Goal: Task Accomplishment & Management: Complete application form

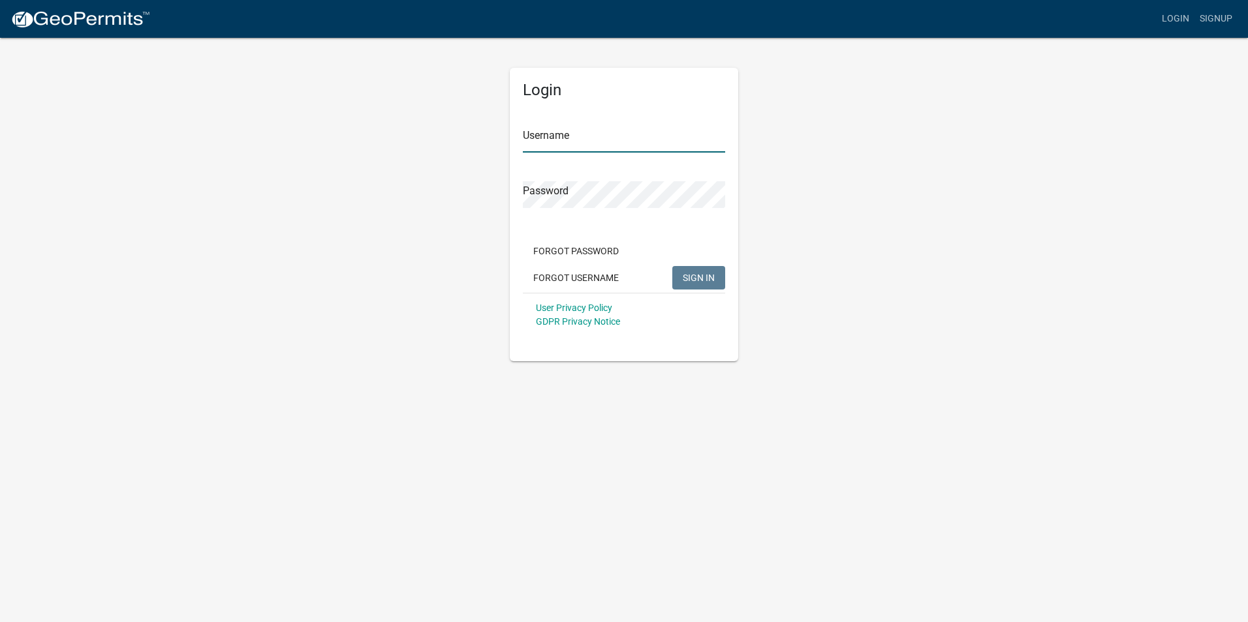
type input "Simonelect"
click at [692, 279] on span "SIGN IN" at bounding box center [698, 277] width 32 height 10
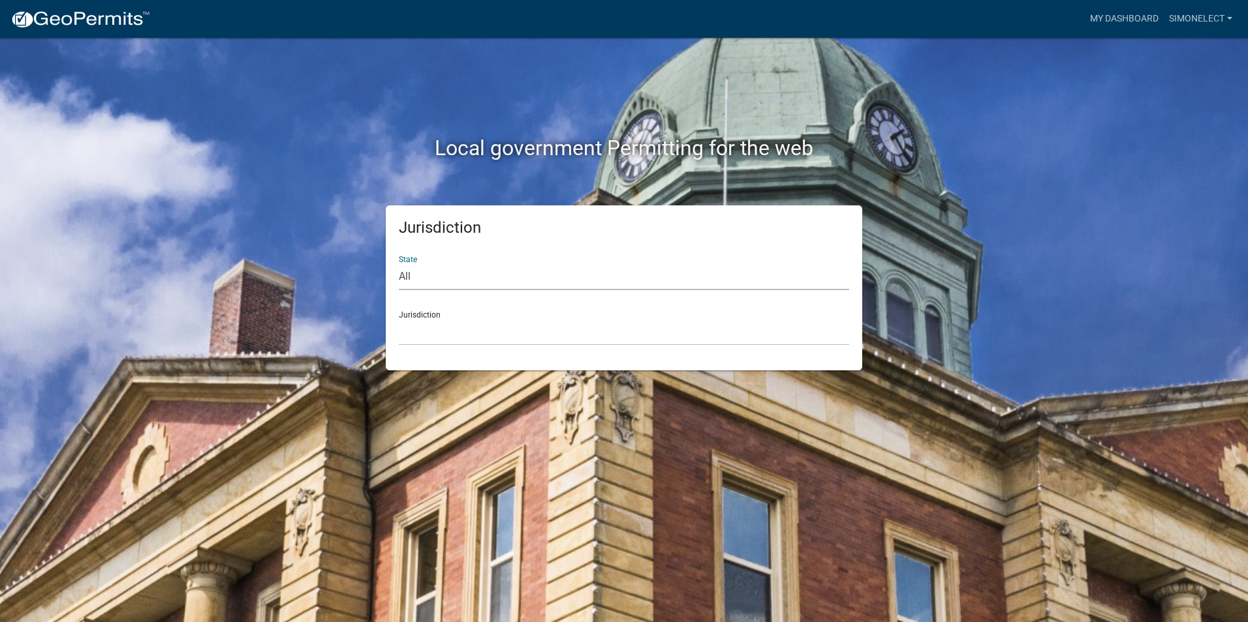
click at [417, 279] on select "All [US_STATE] [US_STATE] [US_STATE] [US_STATE] [US_STATE] [US_STATE] [US_STATE…" at bounding box center [624, 277] width 450 height 27
select select "[US_STATE]"
click at [399, 264] on select "All [US_STATE] [US_STATE] [US_STATE] [US_STATE] [US_STATE] [US_STATE] [US_STATE…" at bounding box center [624, 277] width 450 height 27
click at [457, 320] on select "City of [GEOGRAPHIC_DATA], [US_STATE] City of [GEOGRAPHIC_DATA], [US_STATE] Cit…" at bounding box center [624, 332] width 450 height 27
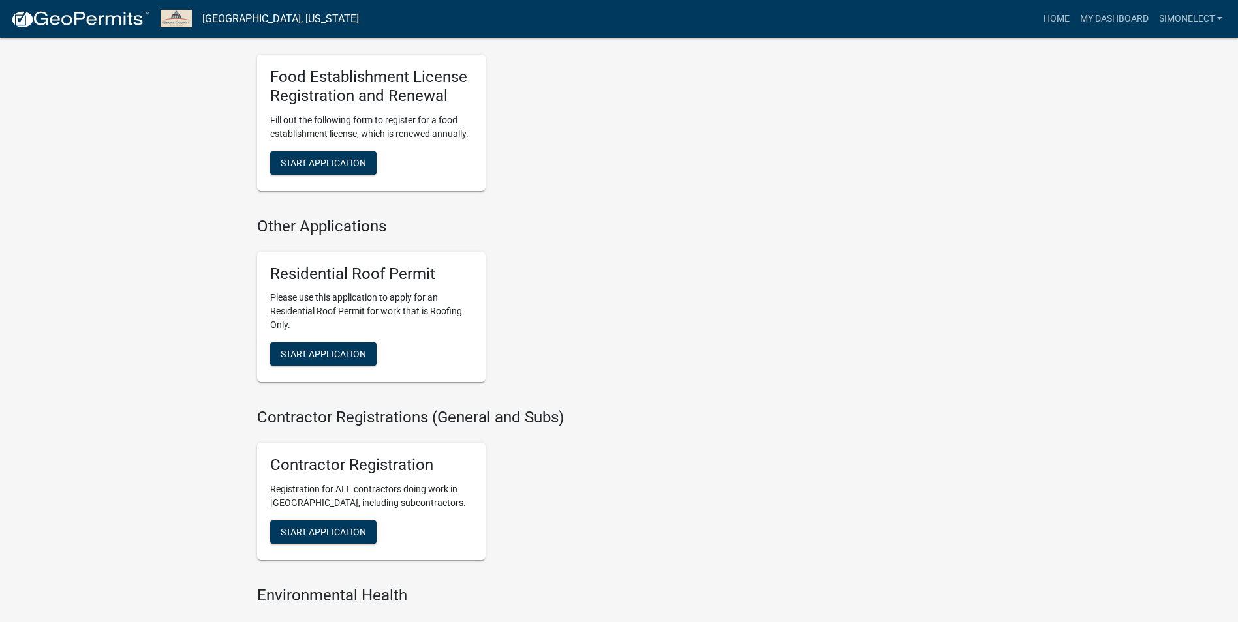
scroll to position [718, 0]
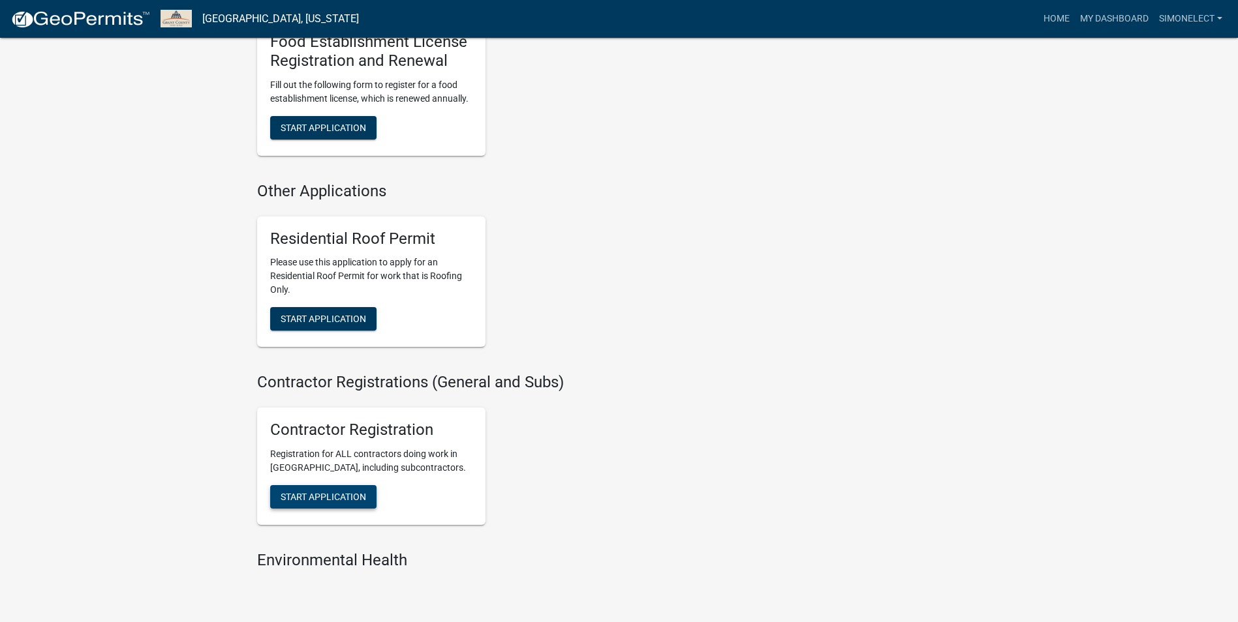
click at [352, 495] on span "Start Application" at bounding box center [323, 497] width 85 height 10
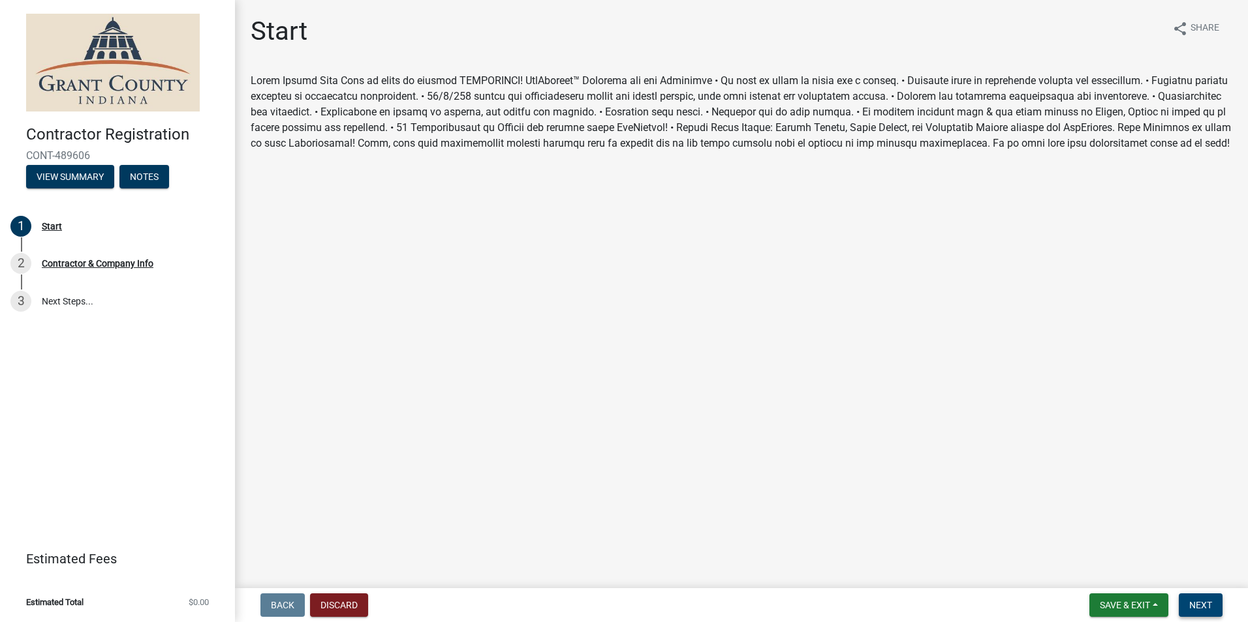
click at [995, 604] on span "Next" at bounding box center [1200, 605] width 23 height 10
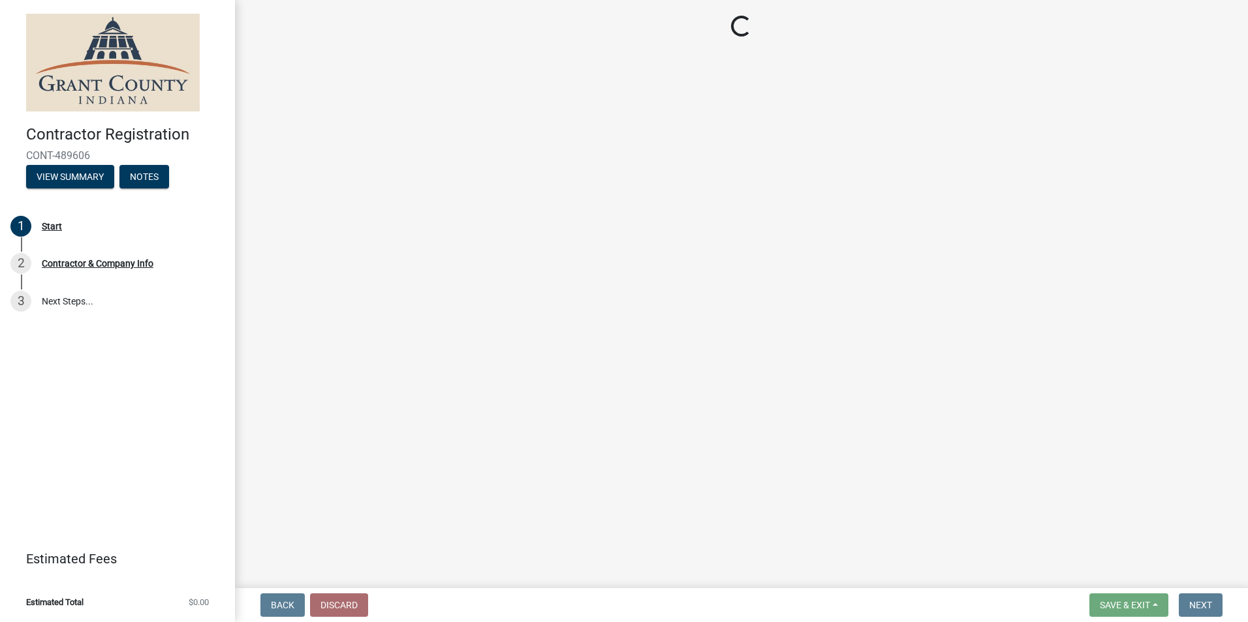
select select "IN"
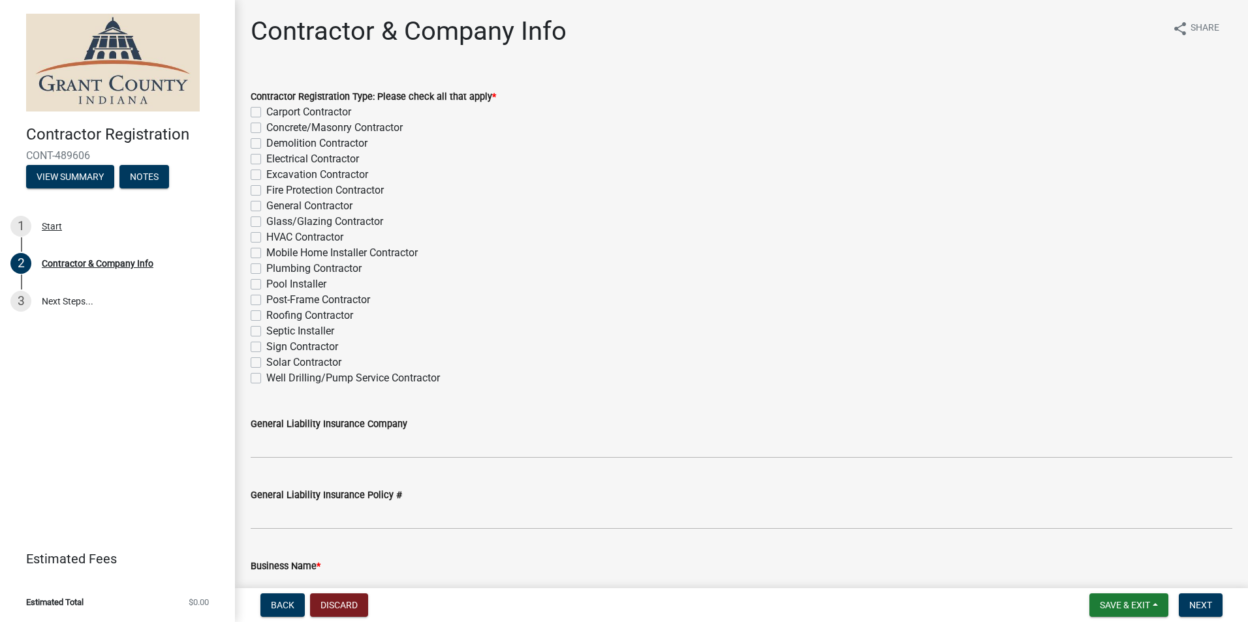
click at [266, 157] on label "Electrical Contractor" at bounding box center [312, 159] width 93 height 16
click at [266, 157] on input "Electrical Contractor" at bounding box center [270, 155] width 8 height 8
checkbox input "true"
checkbox input "false"
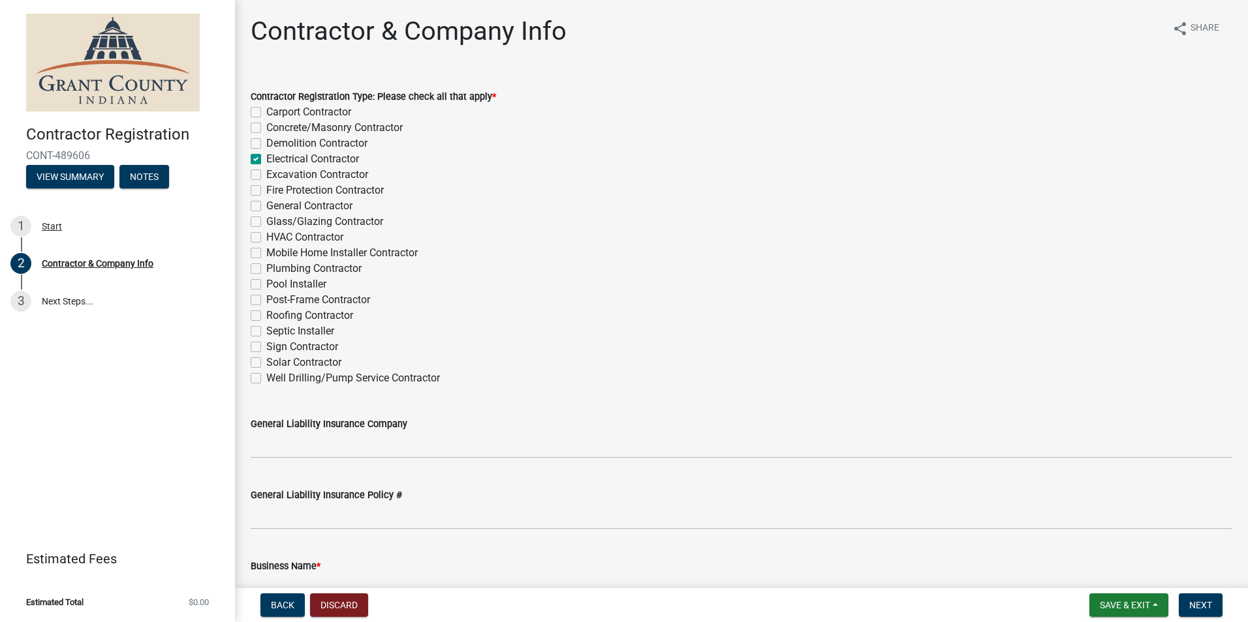
checkbox input "false"
checkbox input "true"
checkbox input "false"
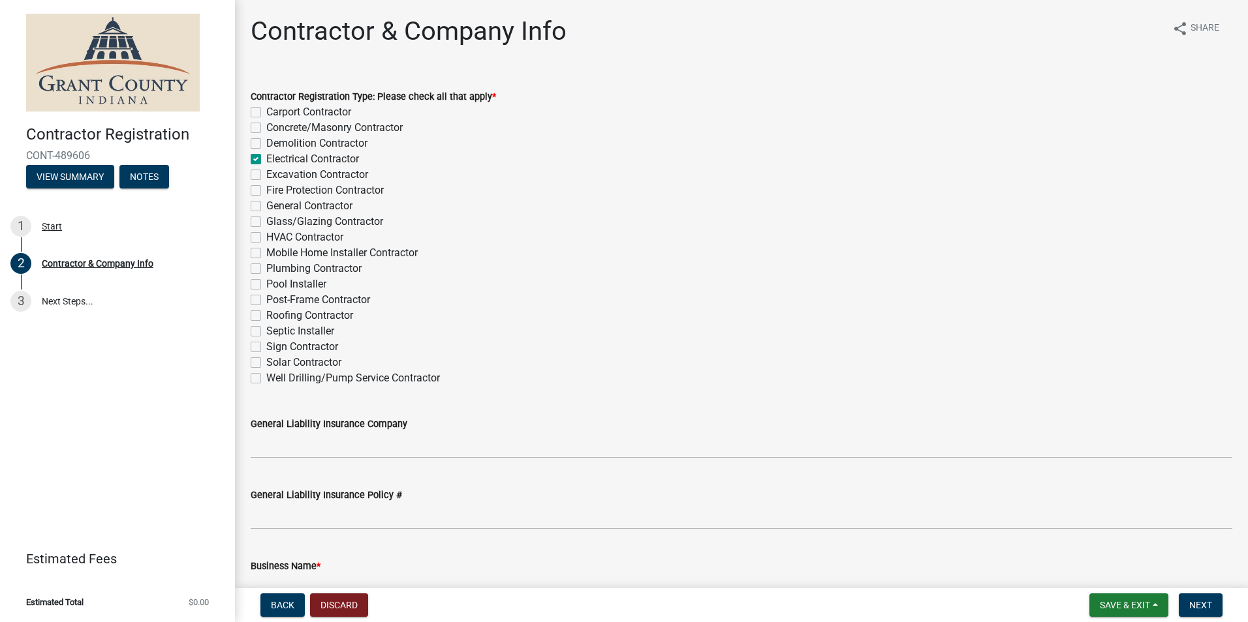
checkbox input "false"
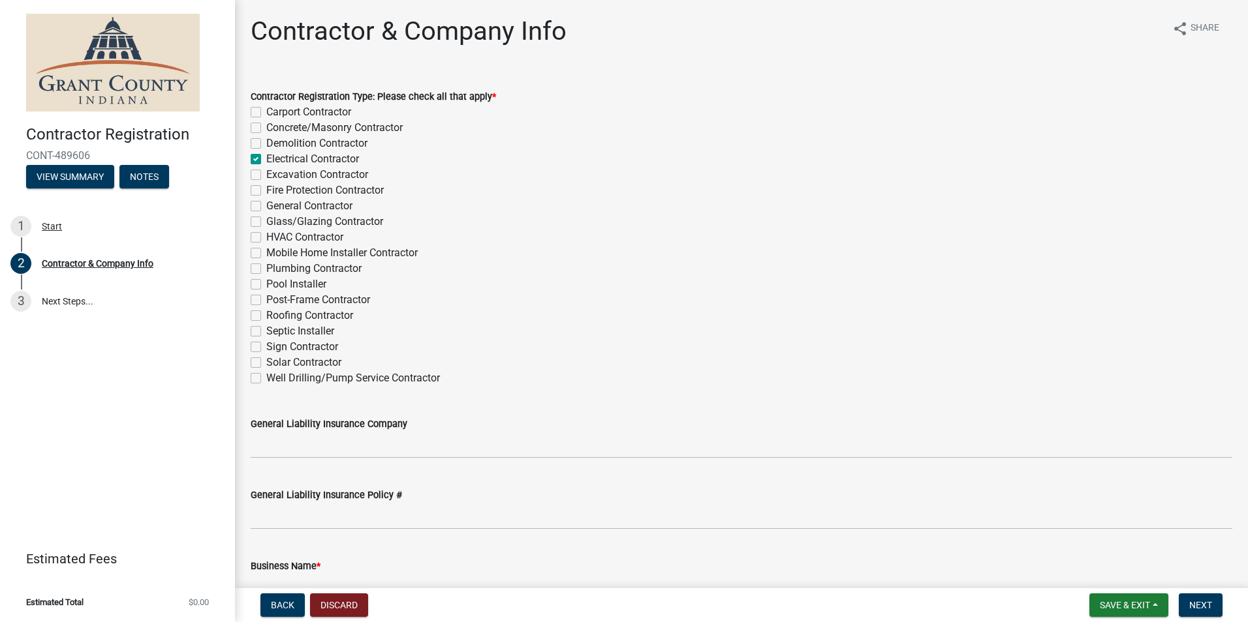
checkbox input "false"
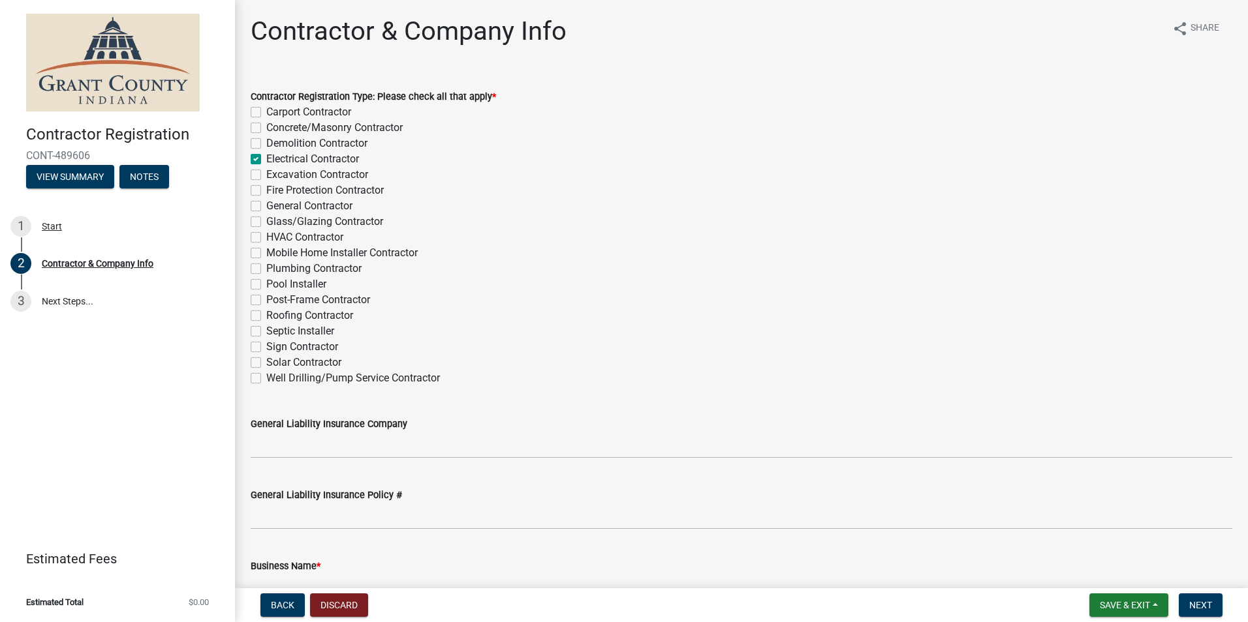
checkbox input "false"
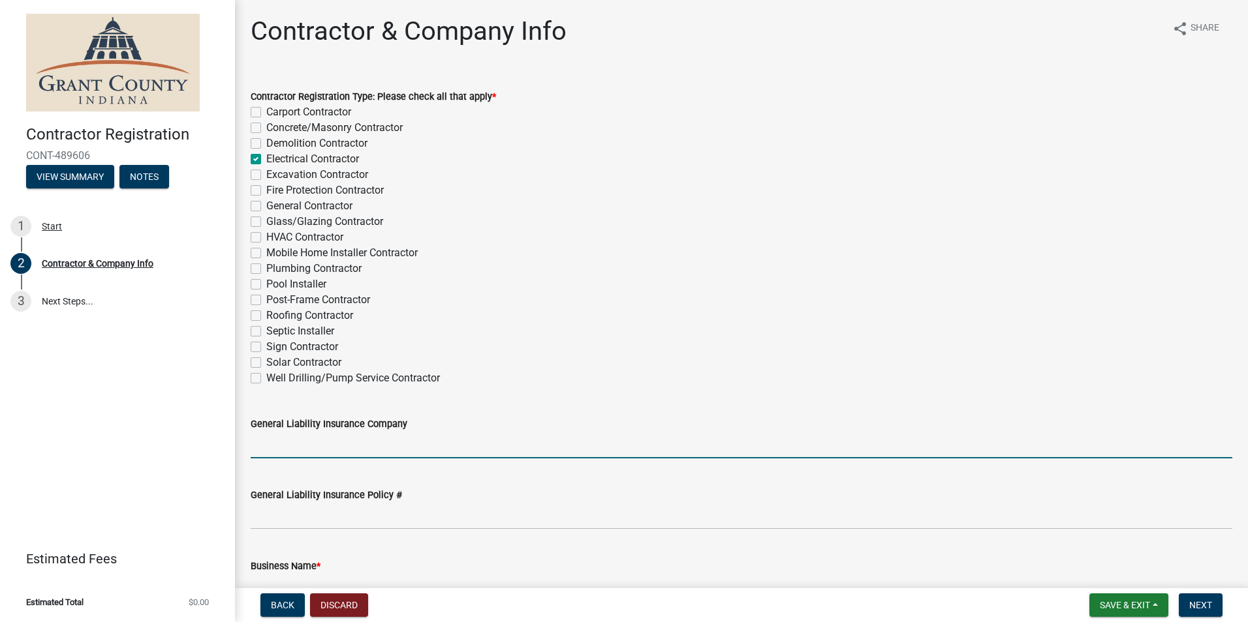
click at [431, 438] on input "General Liability Insurance Company" at bounding box center [741, 445] width 981 height 27
click at [478, 414] on div "General Liability Insurance Company" at bounding box center [741, 428] width 981 height 61
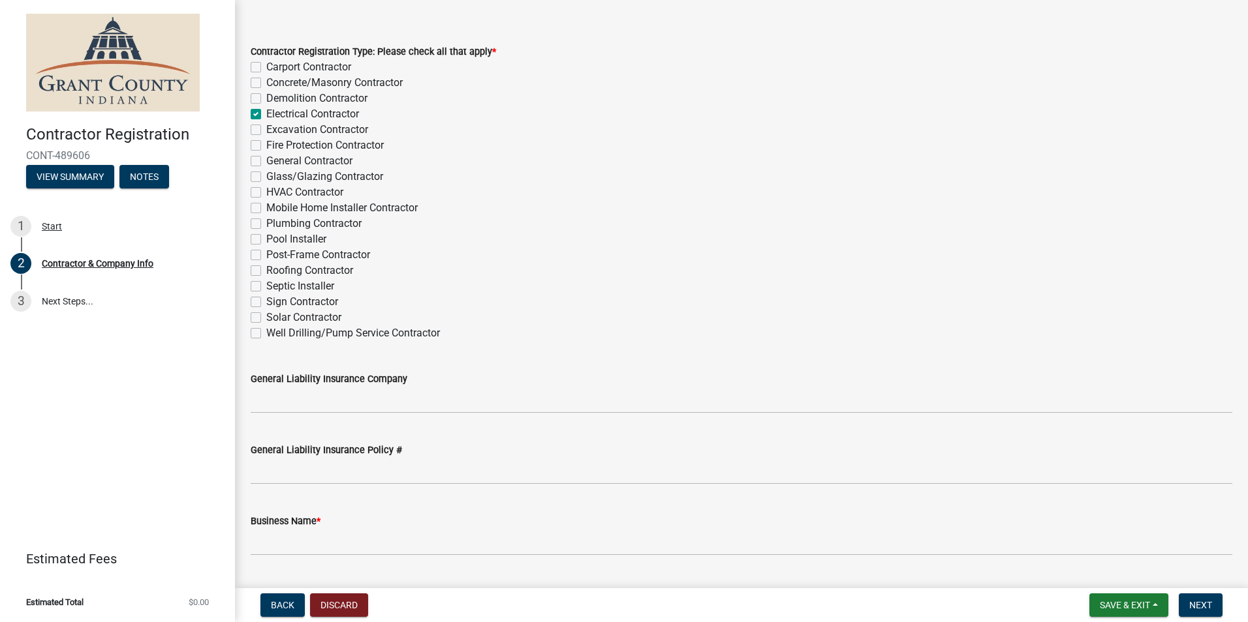
scroll to position [130, 0]
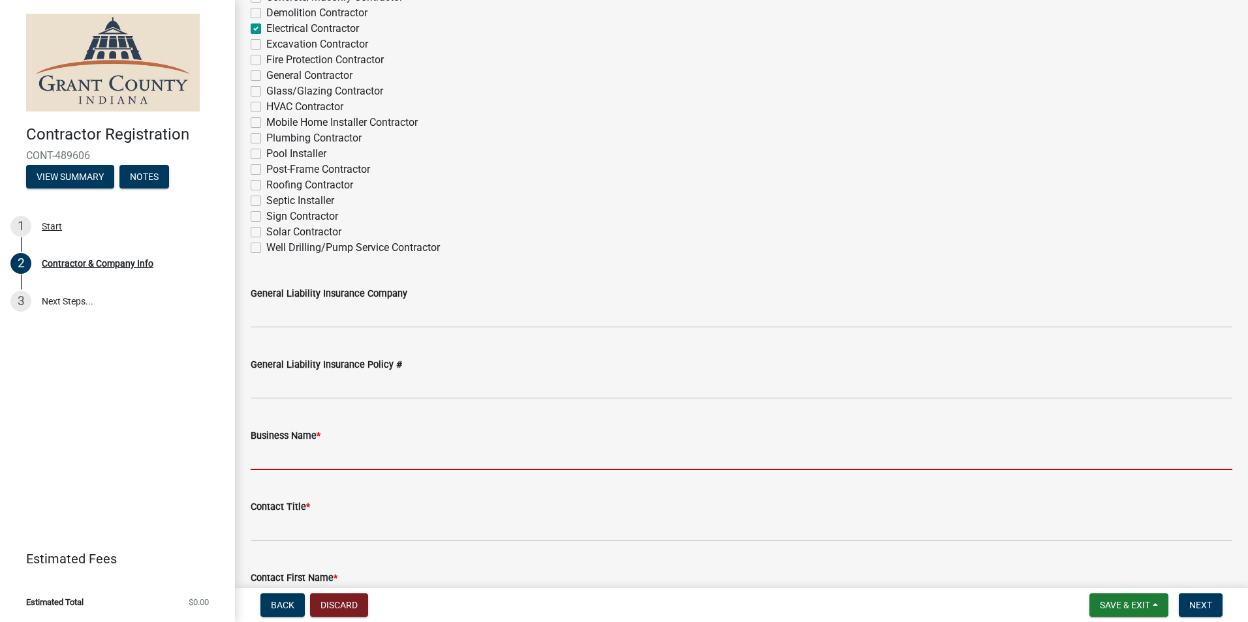
click at [301, 456] on input "Business Name *" at bounding box center [741, 457] width 981 height 27
type input "Simon Electric INC DBA [PERSON_NAME] Electric"
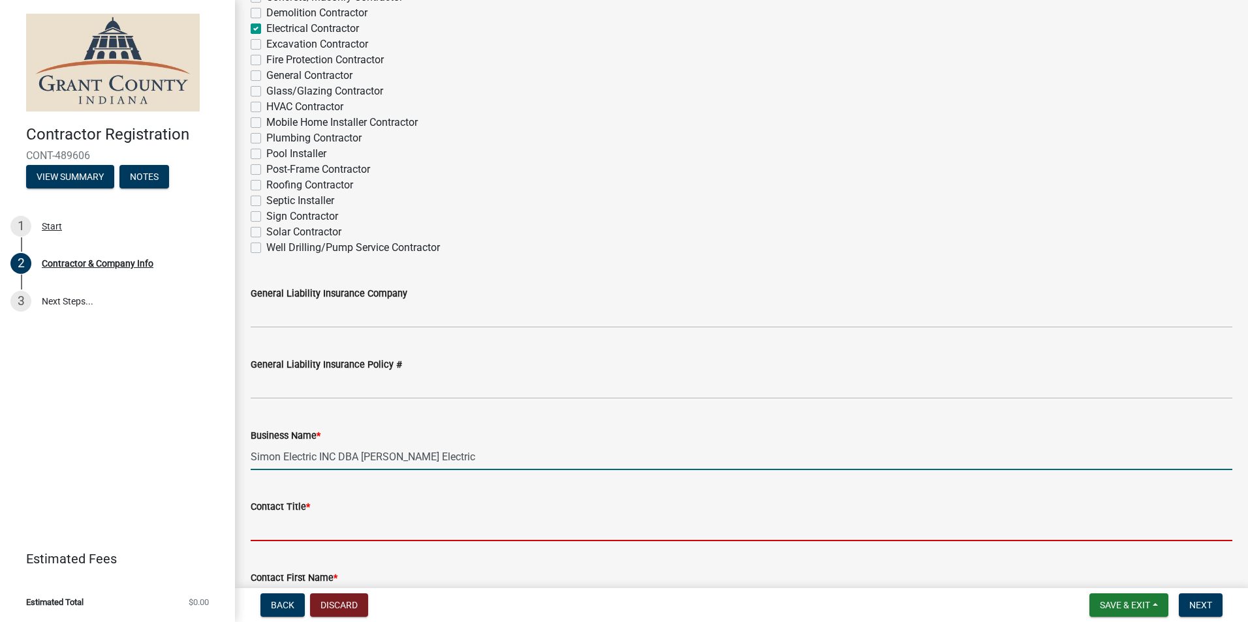
click at [337, 529] on input "Contact Title *" at bounding box center [741, 528] width 981 height 27
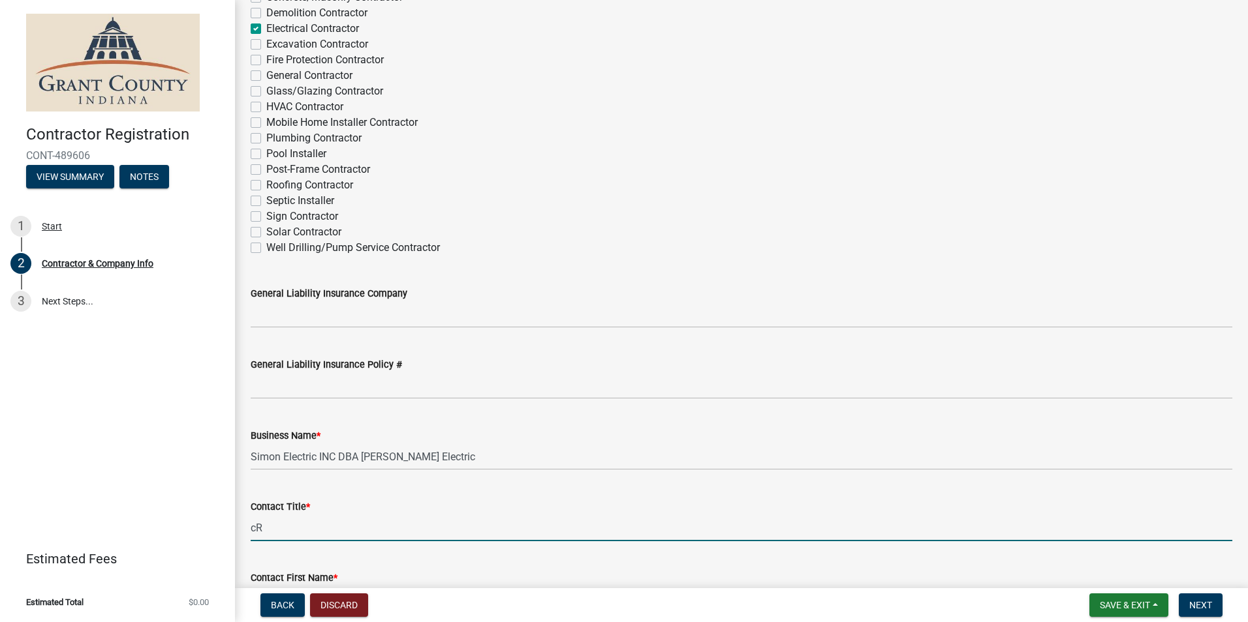
type input "c"
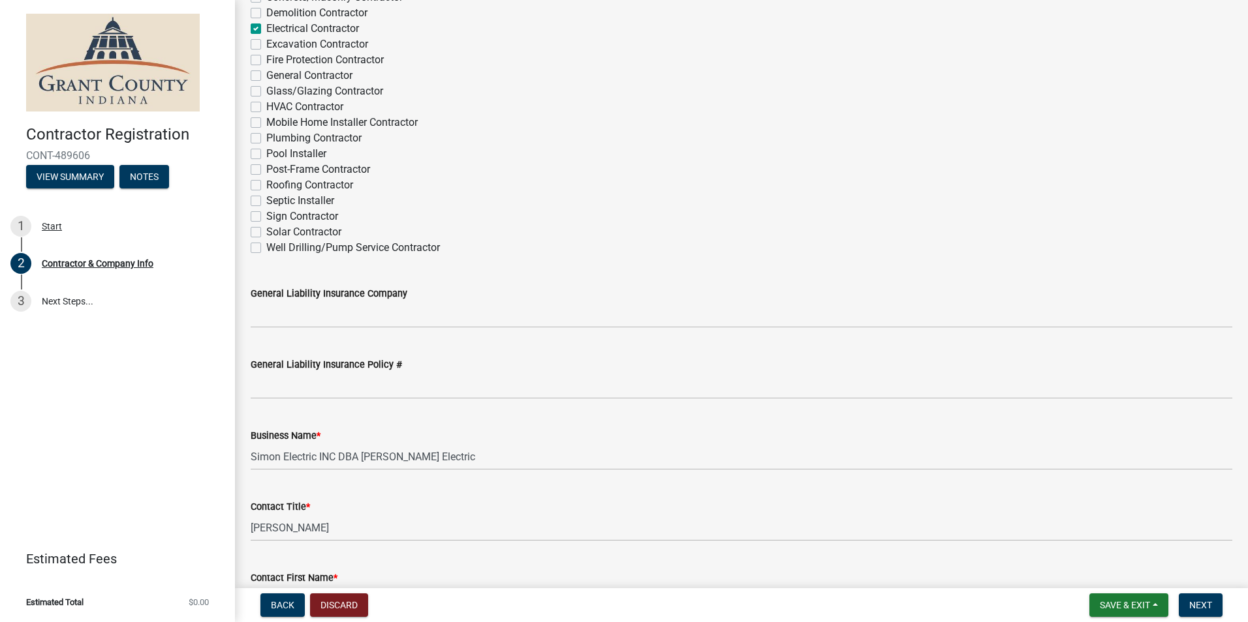
scroll to position [438, 0]
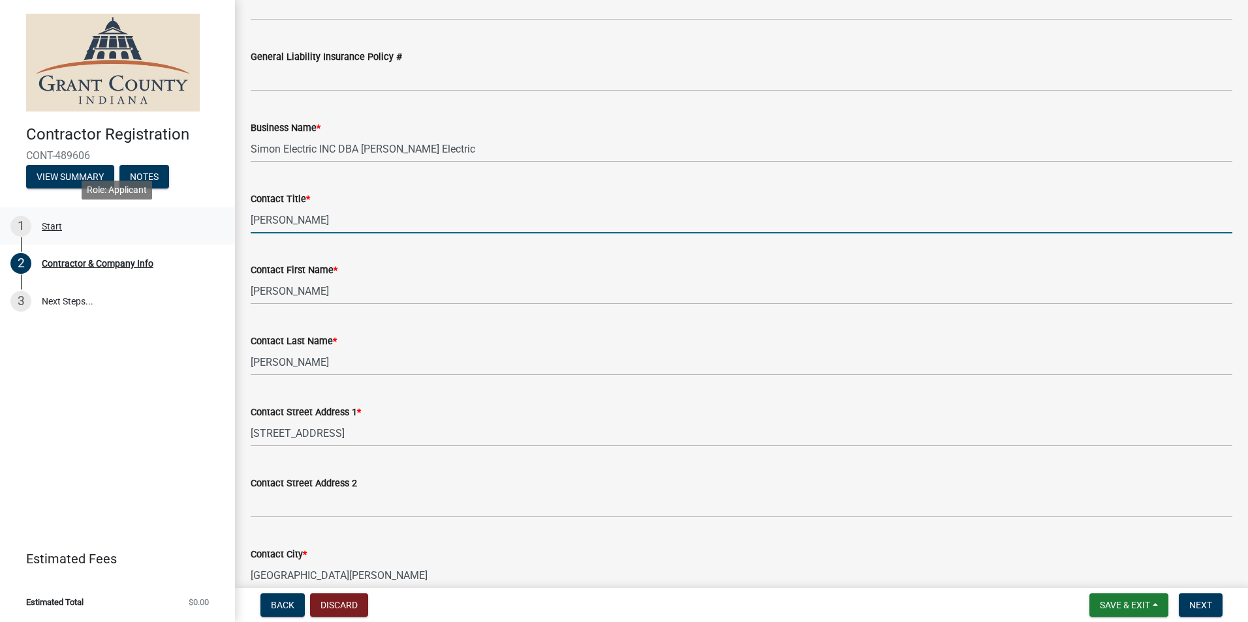
drag, startPoint x: 324, startPoint y: 219, endPoint x: 219, endPoint y: 215, distance: 105.1
click at [219, 215] on div "Contractor Registration CONT-489606 View Summary Notes 1 Start 2 Contractor & C…" at bounding box center [624, 311] width 1248 height 622
type input "Owner"
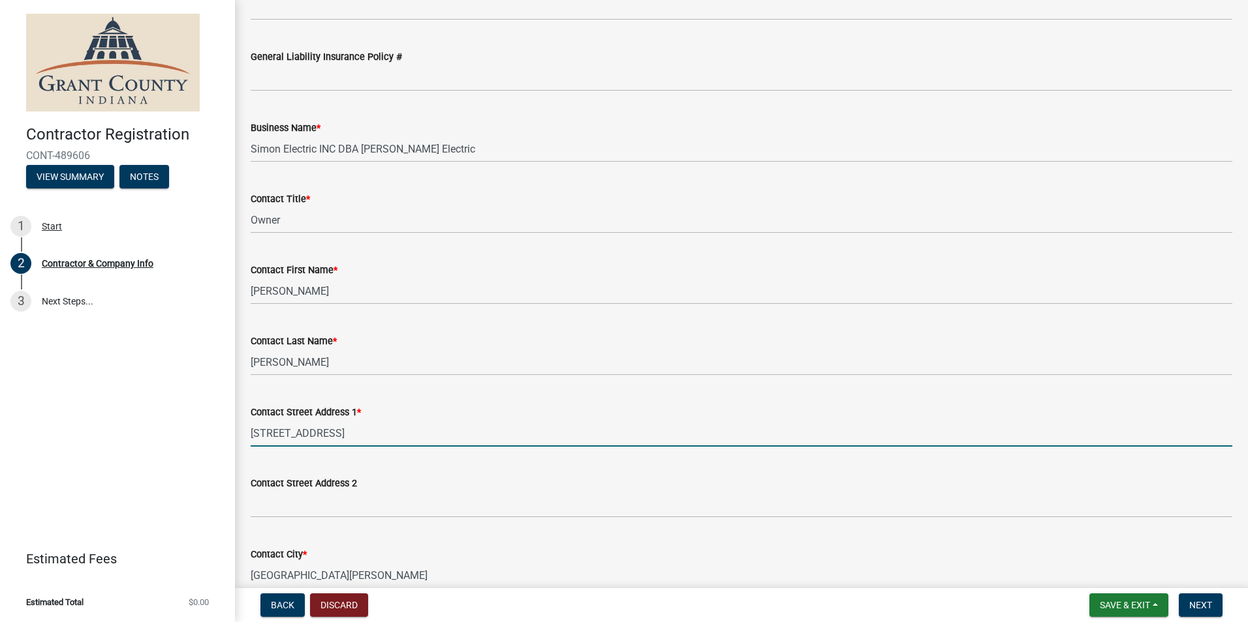
drag, startPoint x: 386, startPoint y: 431, endPoint x: 226, endPoint y: 420, distance: 160.2
click at [226, 420] on div "Contractor Registration CONT-489606 View Summary Notes 1 Start 2 Contractor & C…" at bounding box center [624, 311] width 1248 height 622
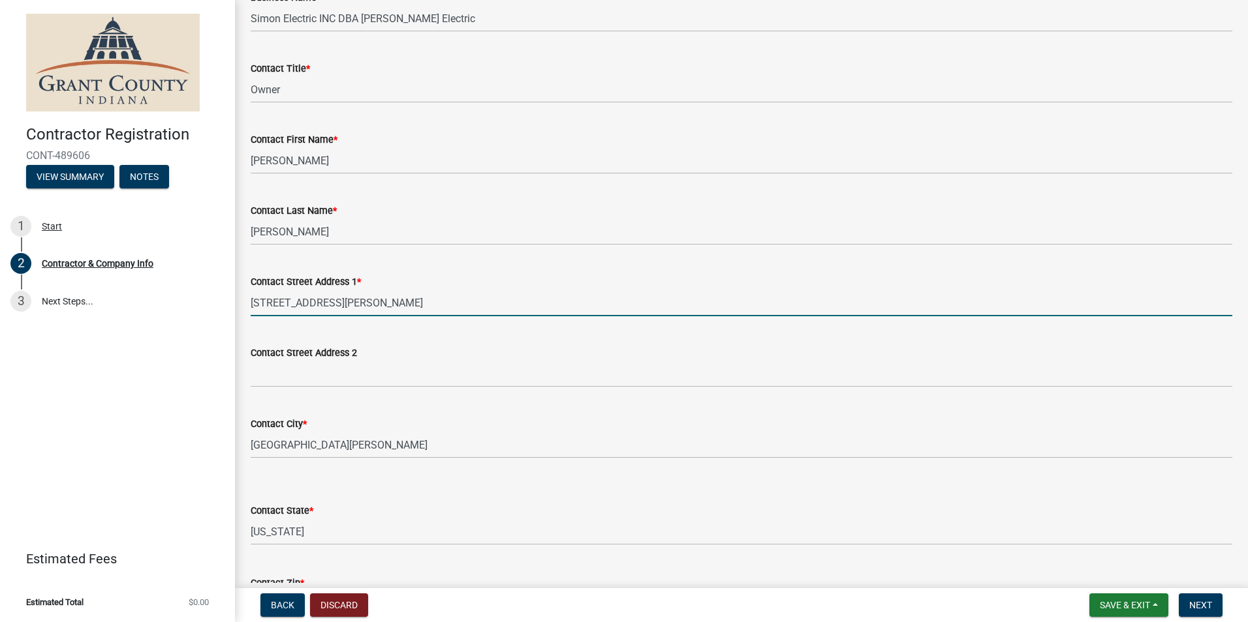
scroll to position [634, 0]
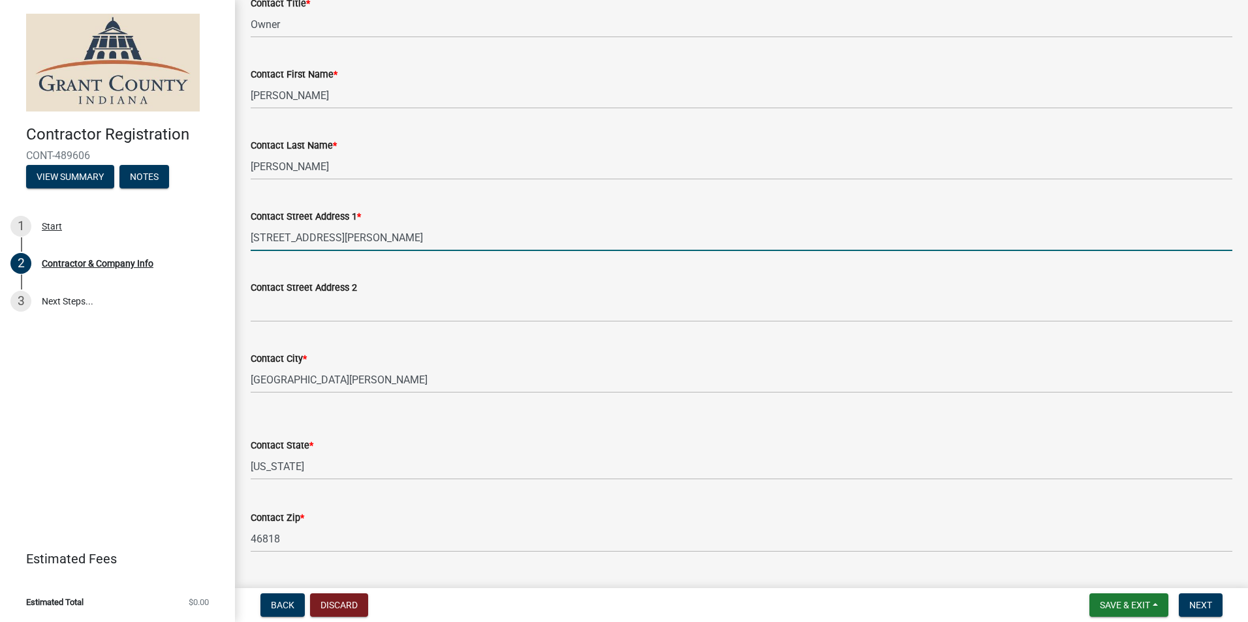
drag, startPoint x: 419, startPoint y: 236, endPoint x: 318, endPoint y: 236, distance: 101.1
click at [318, 236] on input "[STREET_ADDRESS][PERSON_NAME]" at bounding box center [741, 237] width 981 height 27
type input "PO BOX 8164"
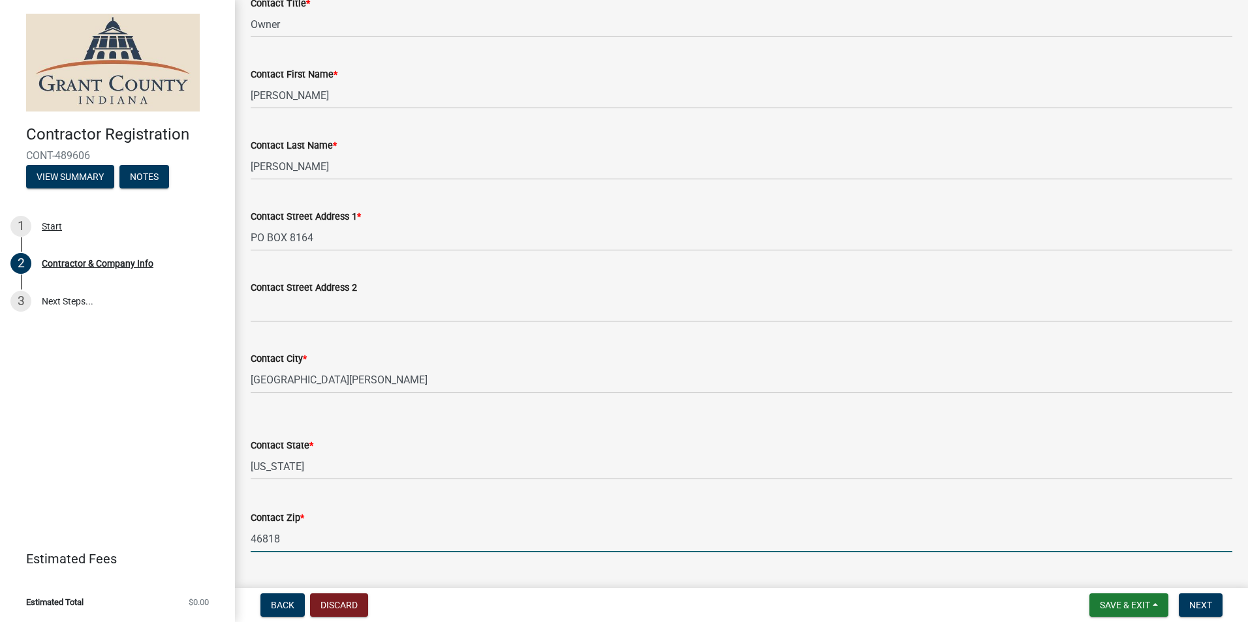
drag, startPoint x: 302, startPoint y: 545, endPoint x: 247, endPoint y: 540, distance: 55.1
click at [247, 540] on div "Contact Zip * 46818" at bounding box center [741, 522] width 1001 height 61
type input "46898"
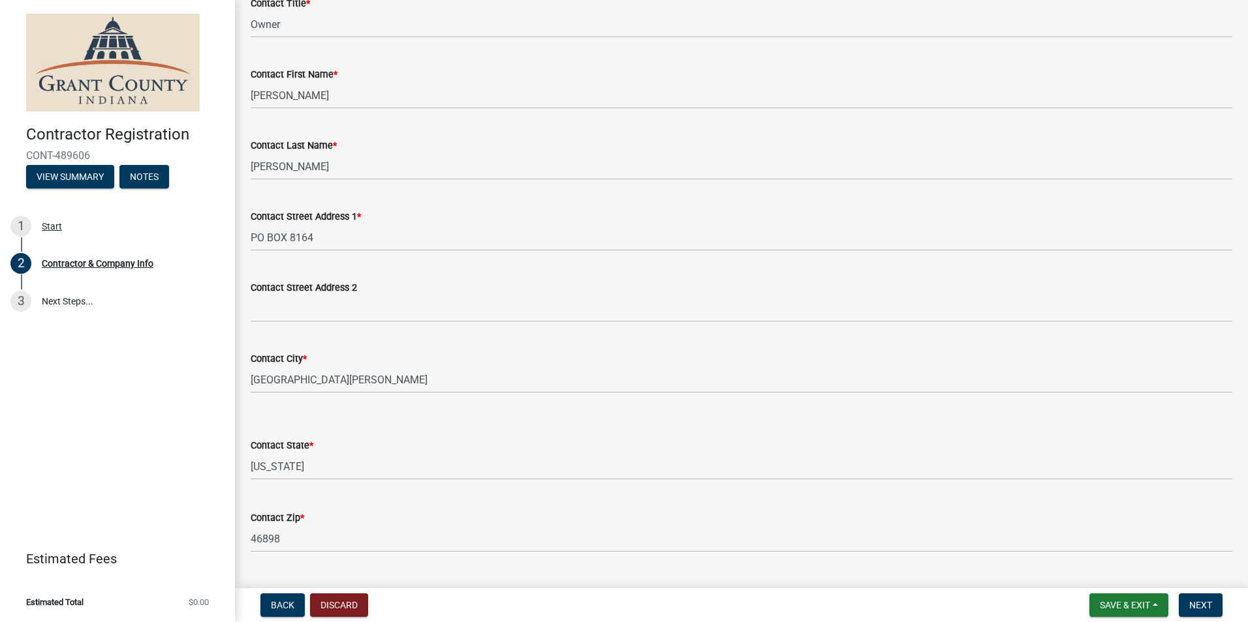
drag, startPoint x: 371, startPoint y: 412, endPoint x: 363, endPoint y: 417, distance: 9.4
click at [371, 412] on div "Contact State * Select Item... [US_STATE] [US_STATE] [US_STATE] [US_STATE] [US_…" at bounding box center [741, 442] width 981 height 76
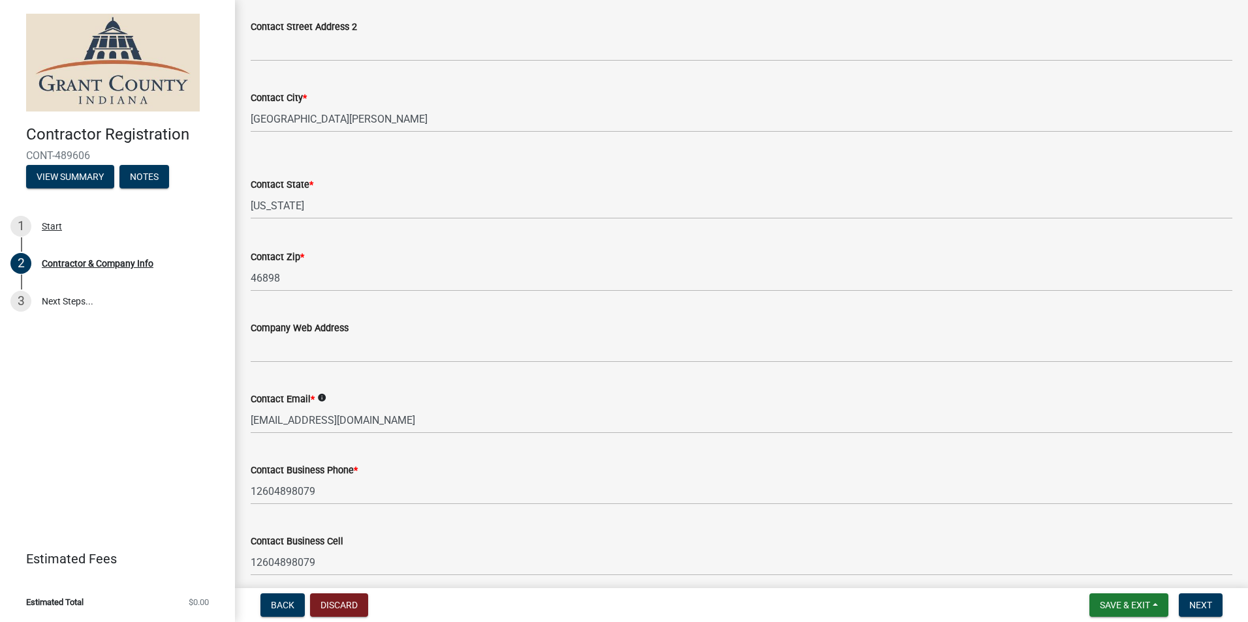
scroll to position [960, 0]
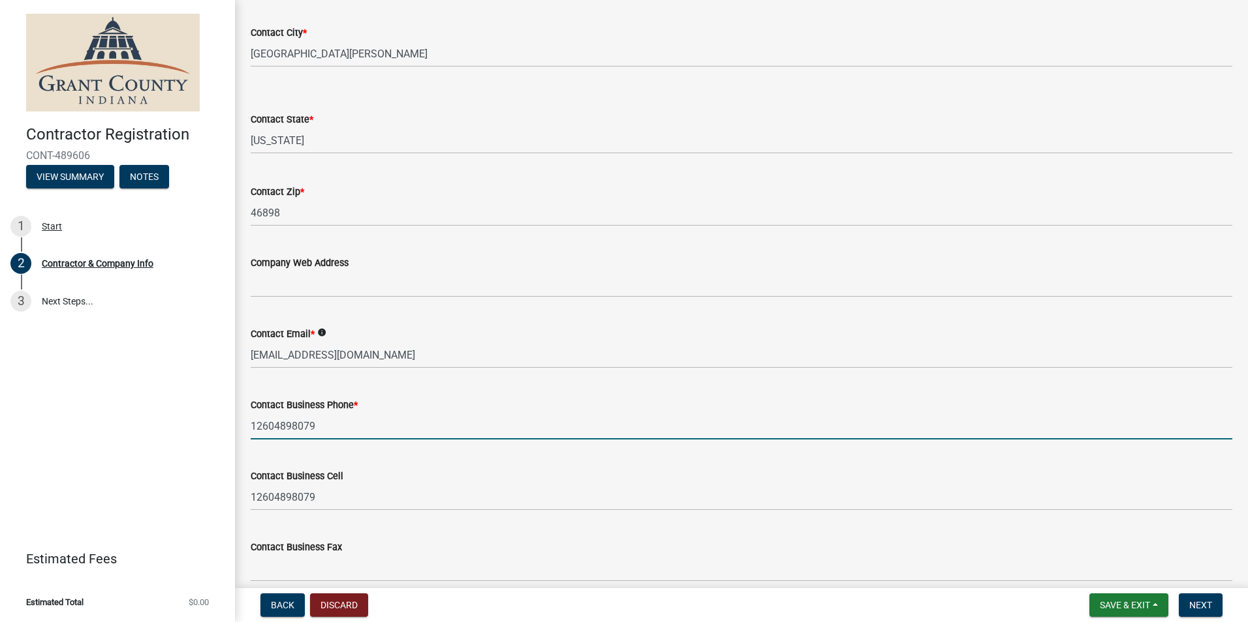
drag, startPoint x: 364, startPoint y: 422, endPoint x: 227, endPoint y: 425, distance: 137.0
click at [227, 425] on div "Contractor Registration CONT-489606 View Summary Notes 1 Start 2 Contractor & C…" at bounding box center [624, 311] width 1248 height 622
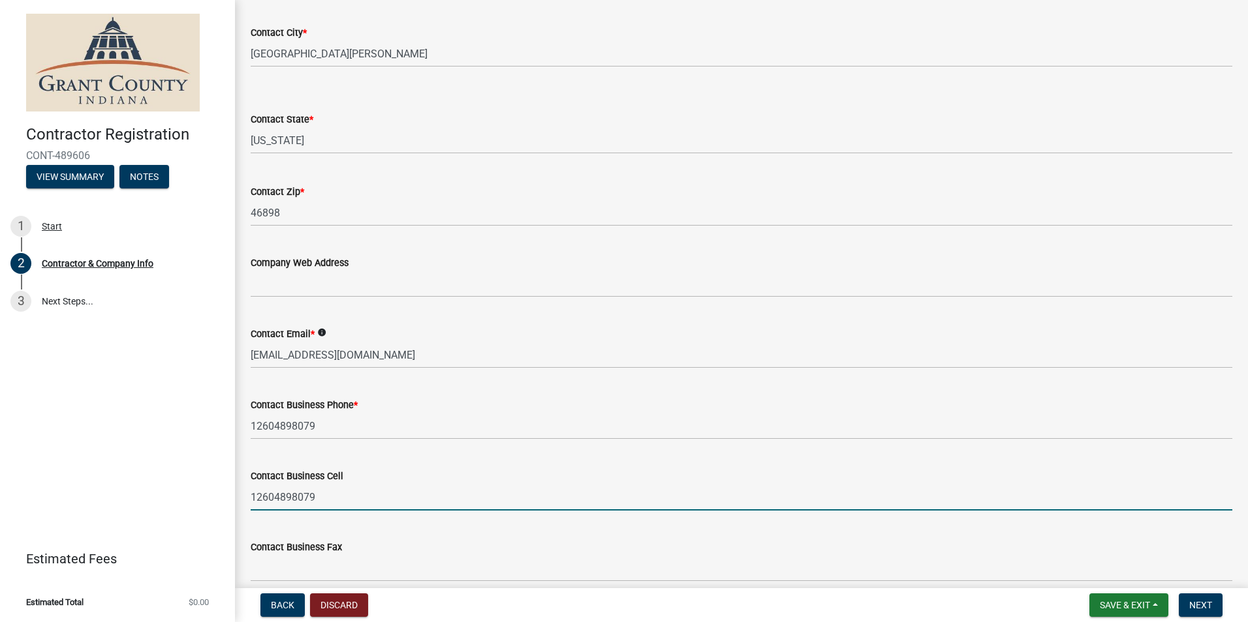
drag, startPoint x: 380, startPoint y: 489, endPoint x: 253, endPoint y: 487, distance: 127.2
click at [253, 487] on input "12604898079" at bounding box center [741, 497] width 981 height 27
type input "12604104868"
click at [425, 474] on div "Contact Business Cell" at bounding box center [741, 476] width 981 height 16
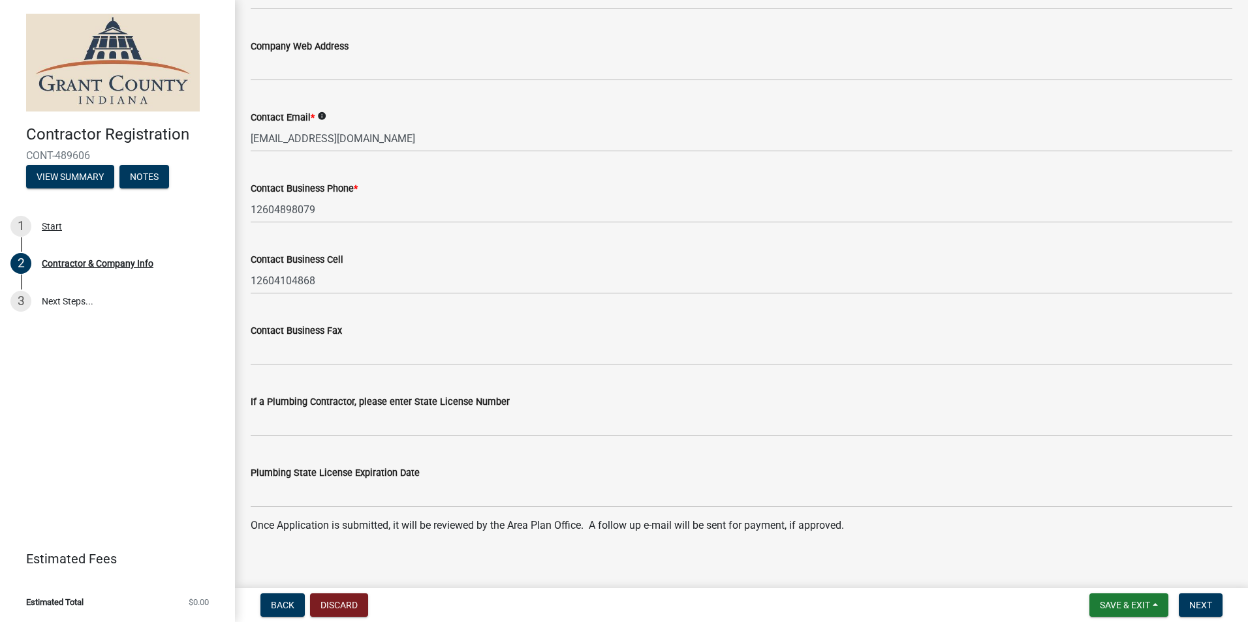
scroll to position [1189, 0]
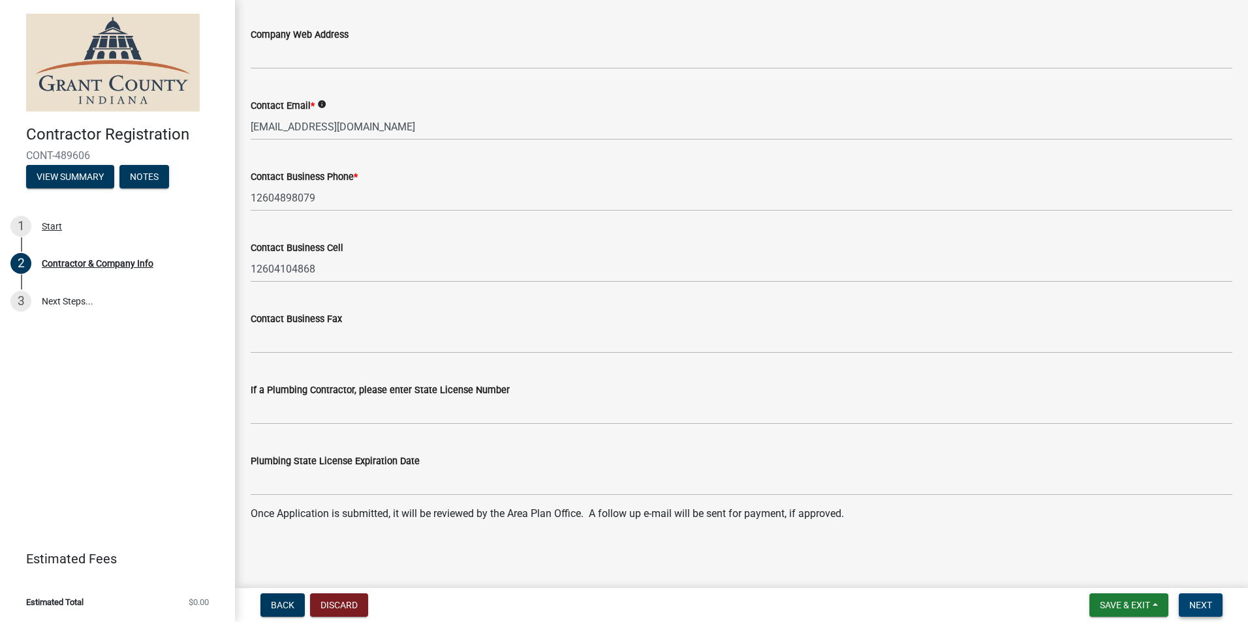
click at [995, 605] on span "Next" at bounding box center [1200, 605] width 23 height 10
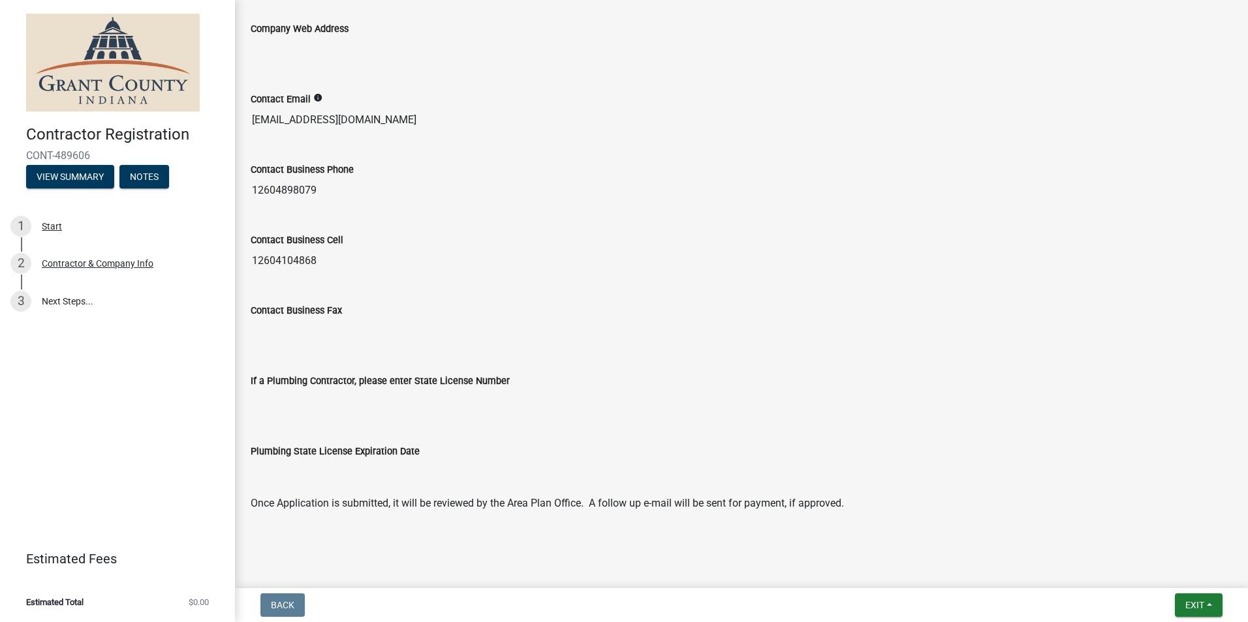
scroll to position [1004, 0]
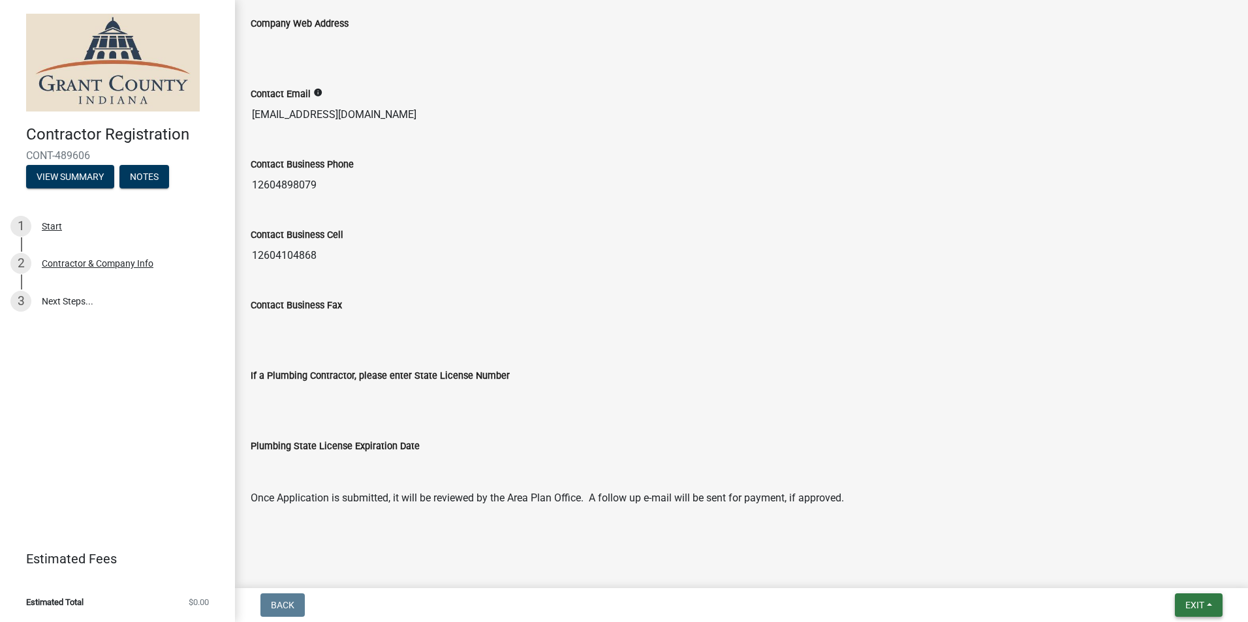
click at [995, 606] on span "Exit" at bounding box center [1194, 605] width 19 height 10
click at [995, 536] on button "Save" at bounding box center [1170, 540] width 104 height 31
click at [995, 609] on span "Exit" at bounding box center [1194, 605] width 19 height 10
